Goal: Task Accomplishment & Management: Use online tool/utility

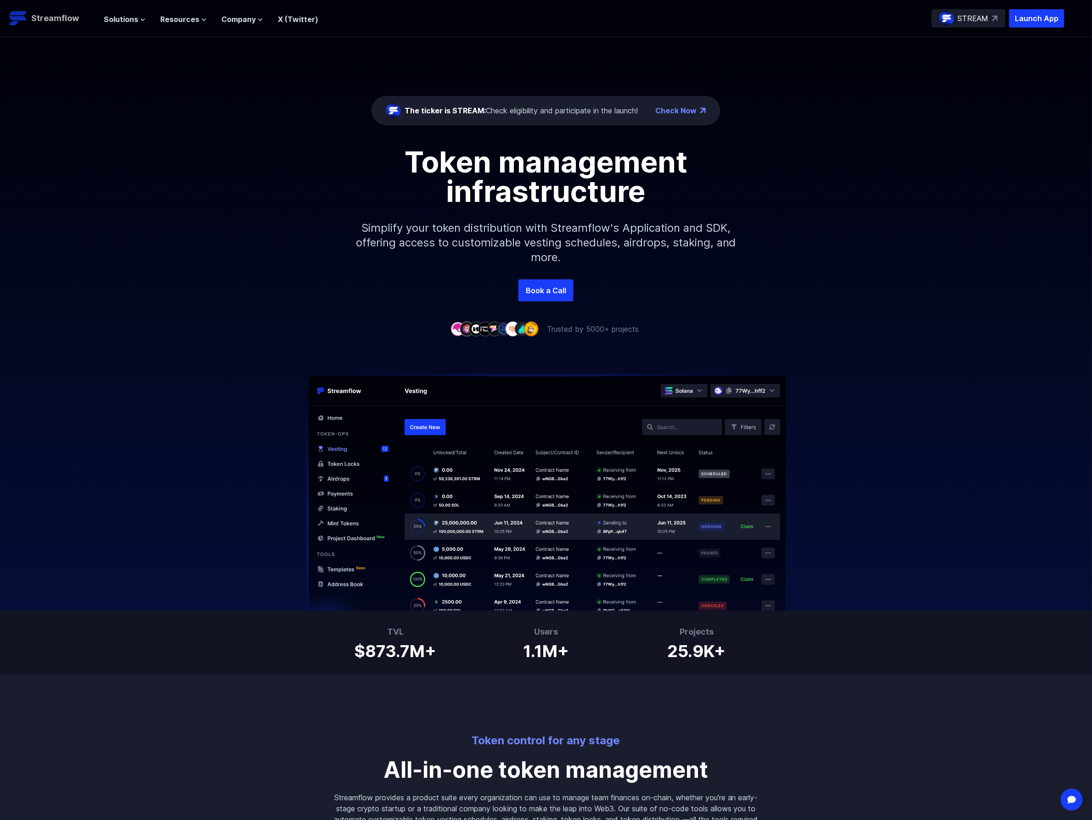
click at [53, 18] on p "Streamflow" at bounding box center [55, 18] width 48 height 13
click at [124, 19] on span "Solutions" at bounding box center [121, 19] width 34 height 11
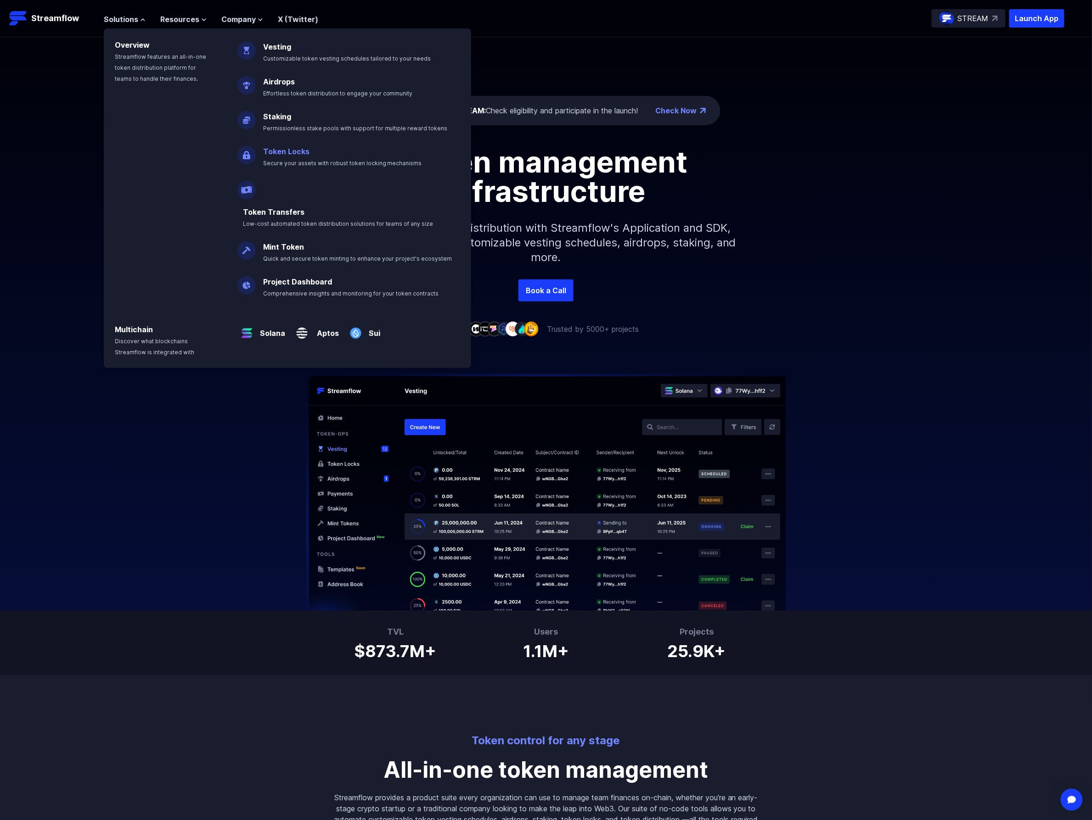
click at [294, 149] on link "Token Locks" at bounding box center [286, 151] width 46 height 9
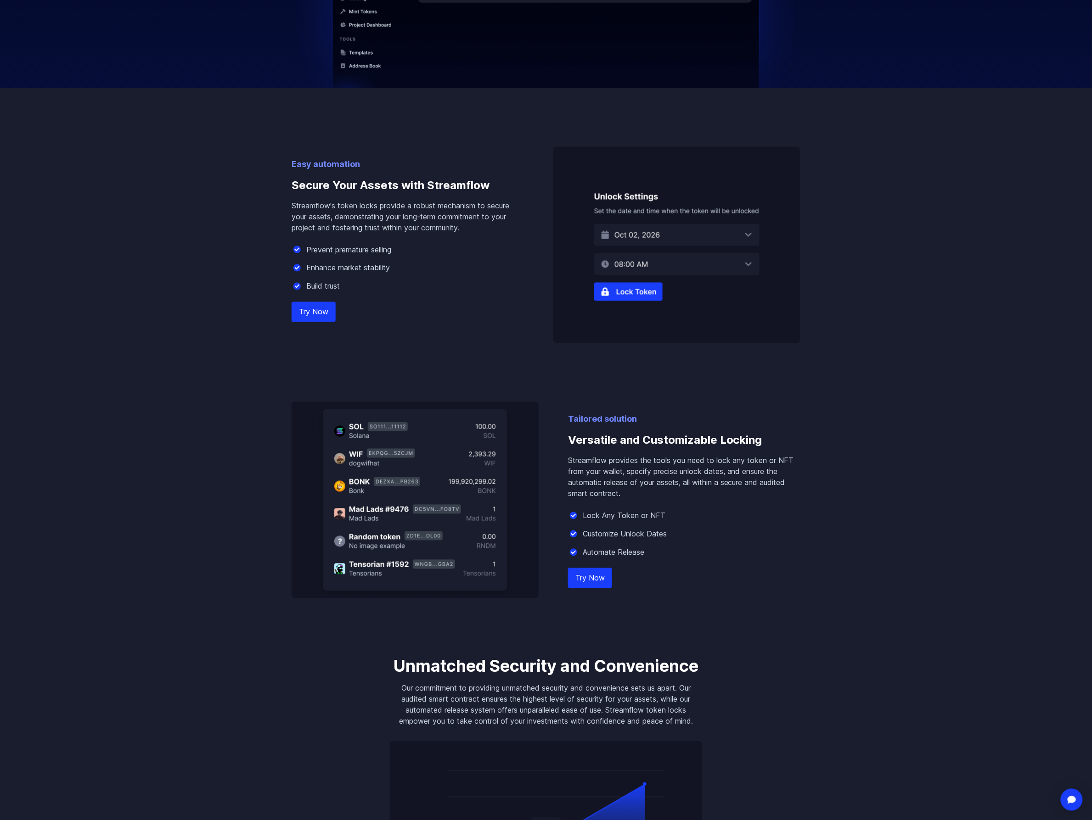
scroll to position [459, 0]
click at [320, 311] on link "Try Now" at bounding box center [314, 310] width 44 height 20
